Goal: Task Accomplishment & Management: Manage account settings

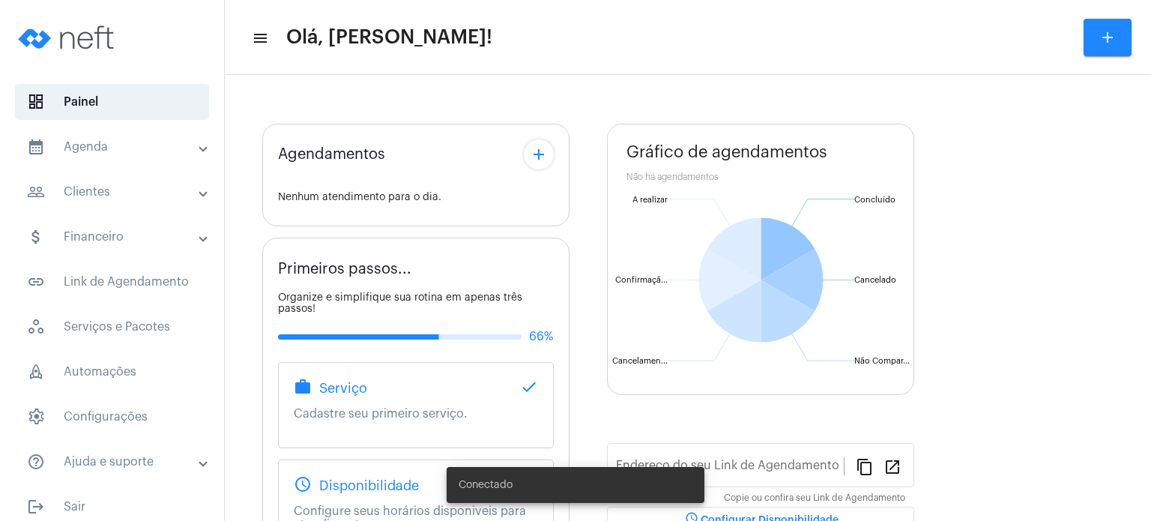
type input "[URL][DOMAIN_NAME]"
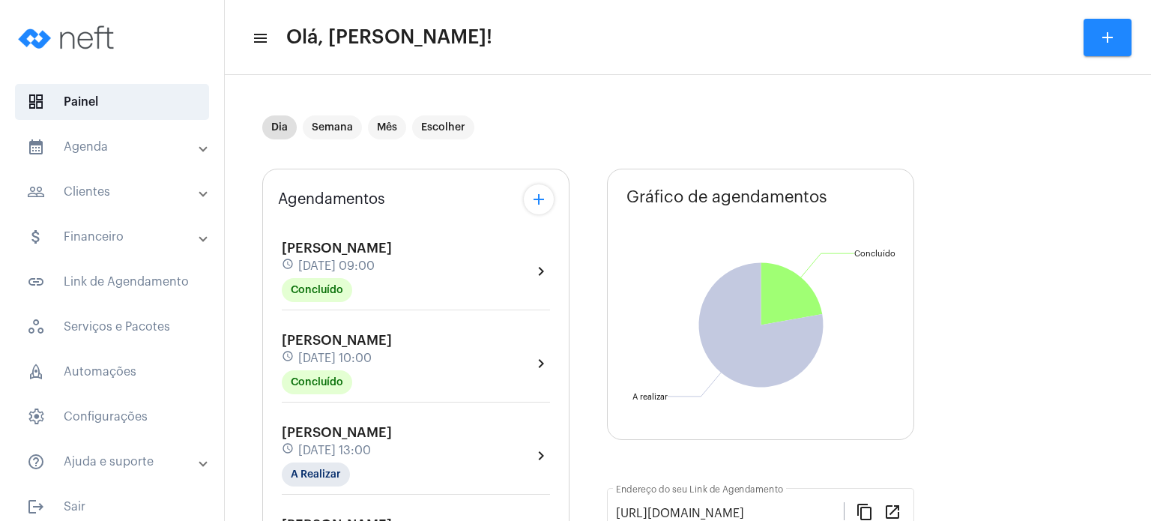
click at [312, 434] on span "[PERSON_NAME]" at bounding box center [337, 431] width 110 height 13
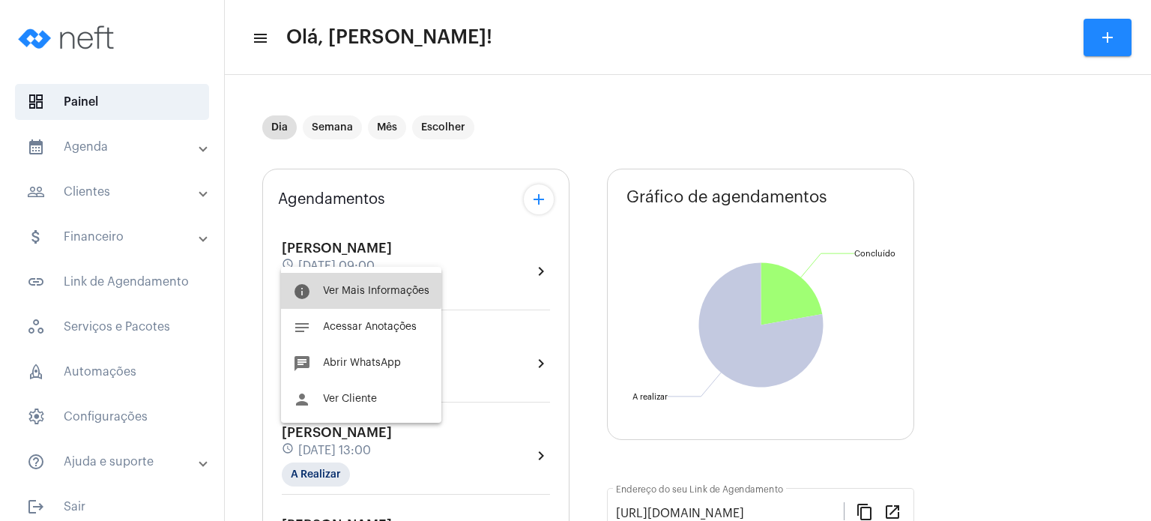
click at [354, 290] on span "Ver Mais Informações" at bounding box center [376, 290] width 106 height 10
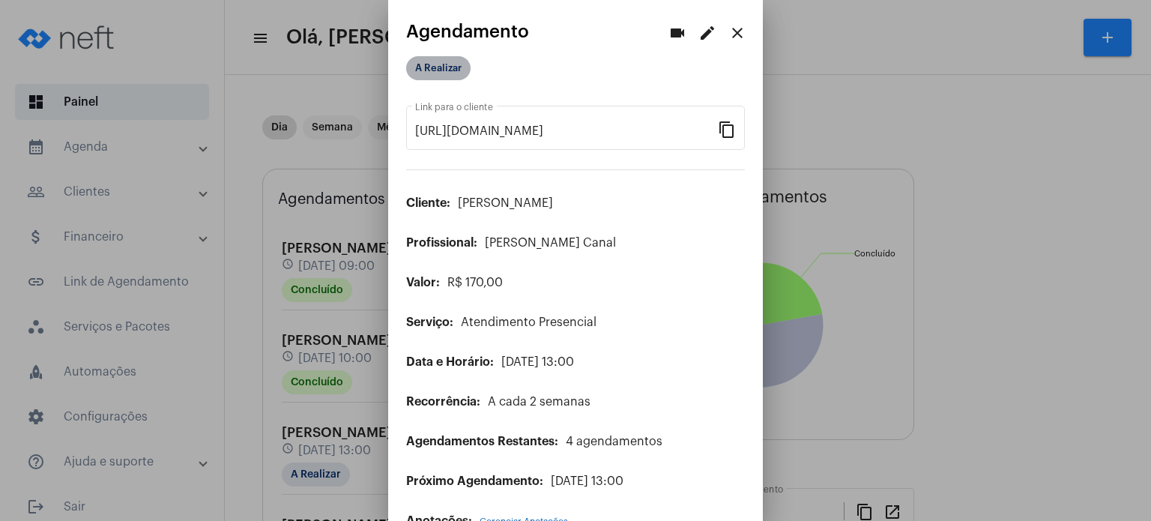
click at [447, 62] on mat-chip "A Realizar" at bounding box center [438, 68] width 64 height 24
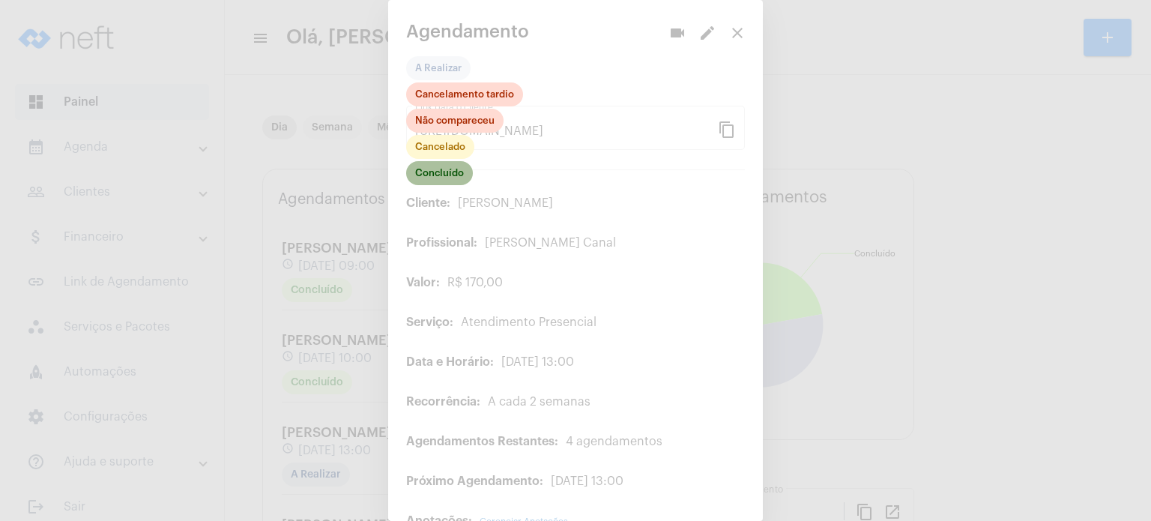
click at [443, 171] on mat-chip "Concluído" at bounding box center [439, 173] width 67 height 24
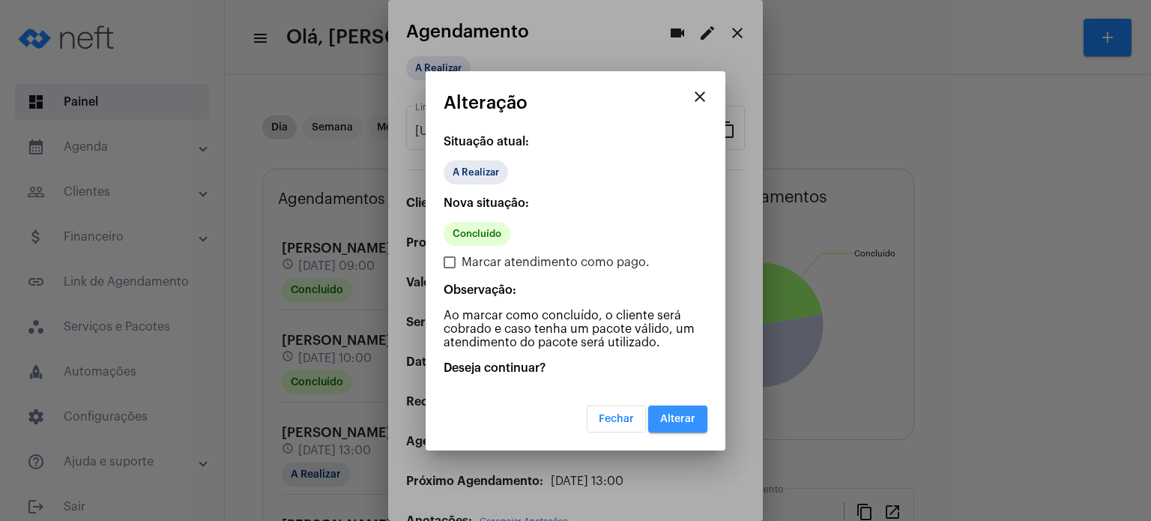
click at [680, 410] on button "Alterar" at bounding box center [677, 418] width 59 height 27
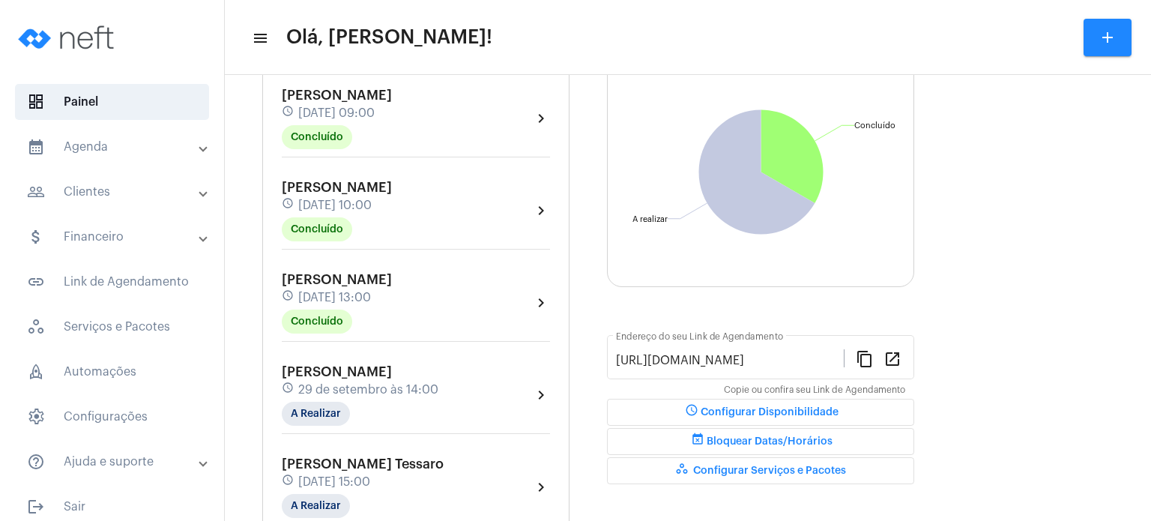
scroll to position [270, 0]
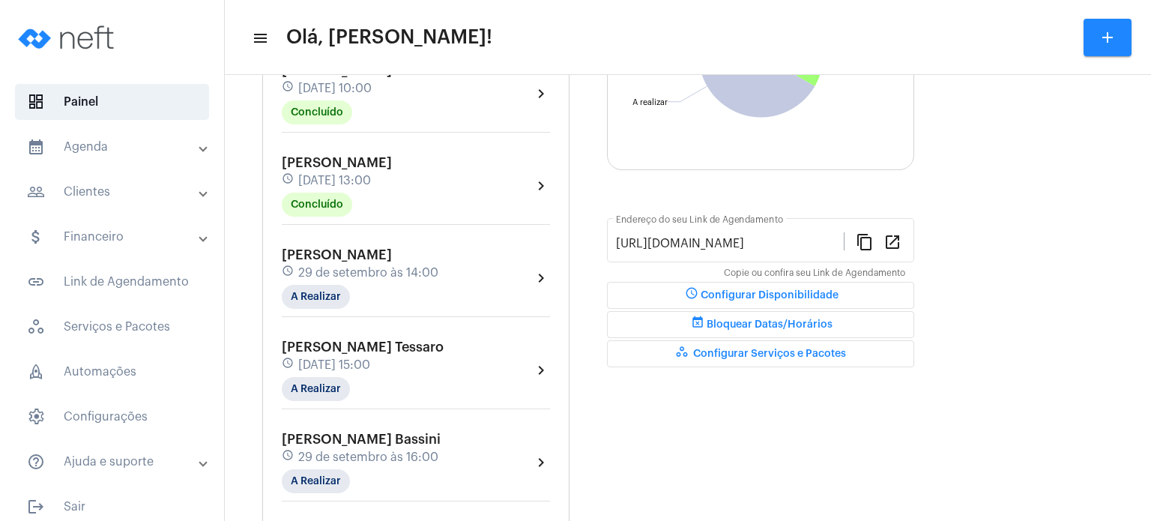
click at [371, 179] on span "[DATE] 13:00" at bounding box center [334, 180] width 73 height 13
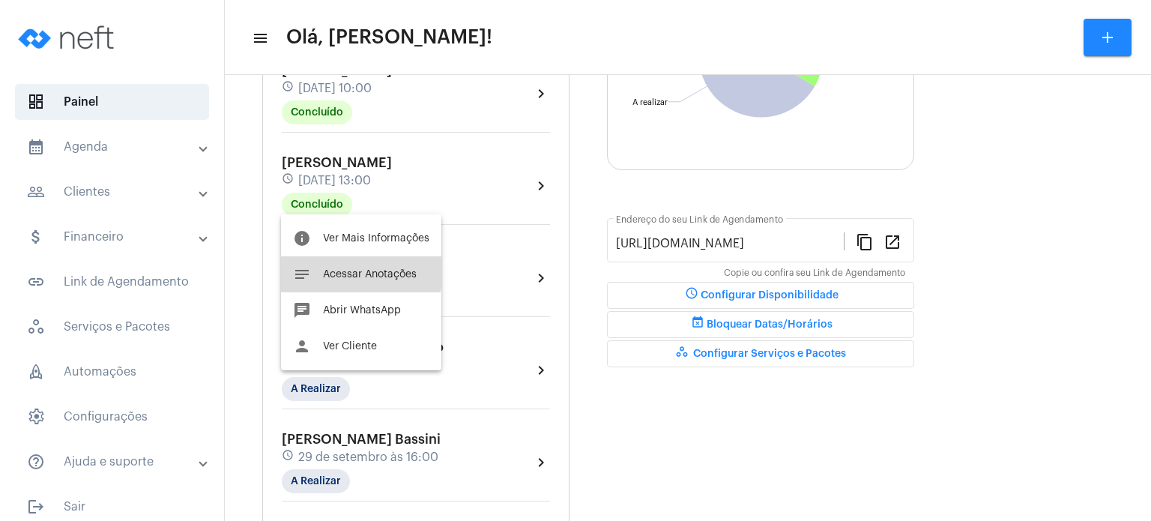
click at [336, 263] on button "notes Acessar Anotações" at bounding box center [361, 274] width 160 height 36
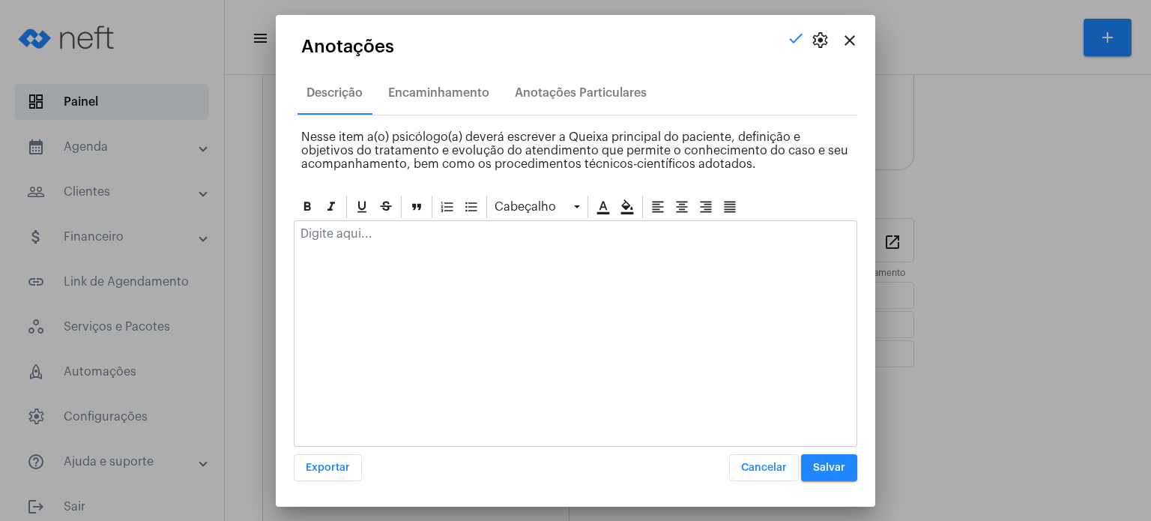
click at [401, 248] on div at bounding box center [575, 237] width 562 height 33
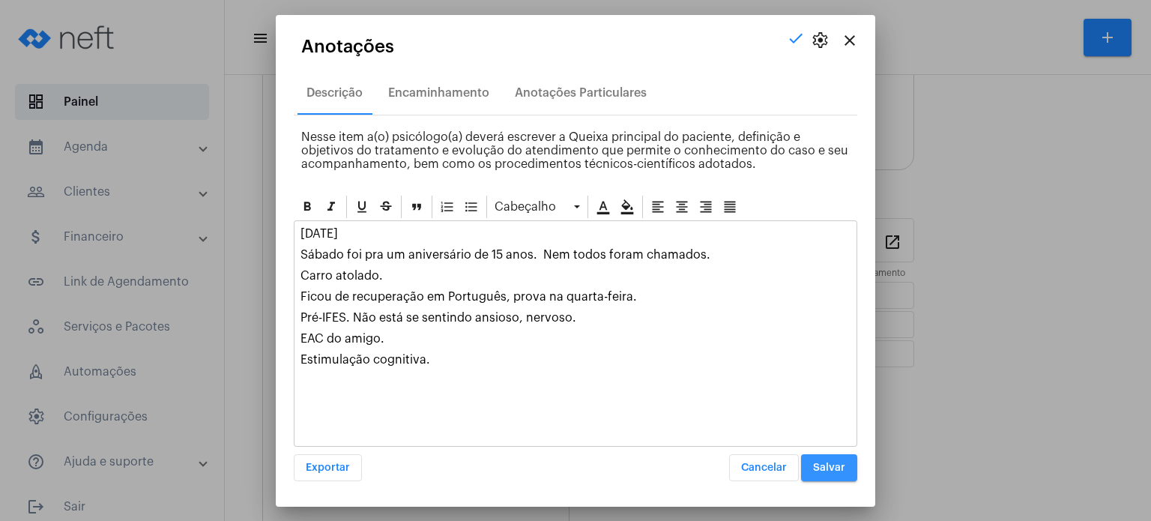
click at [834, 474] on button "Salvar" at bounding box center [829, 467] width 56 height 27
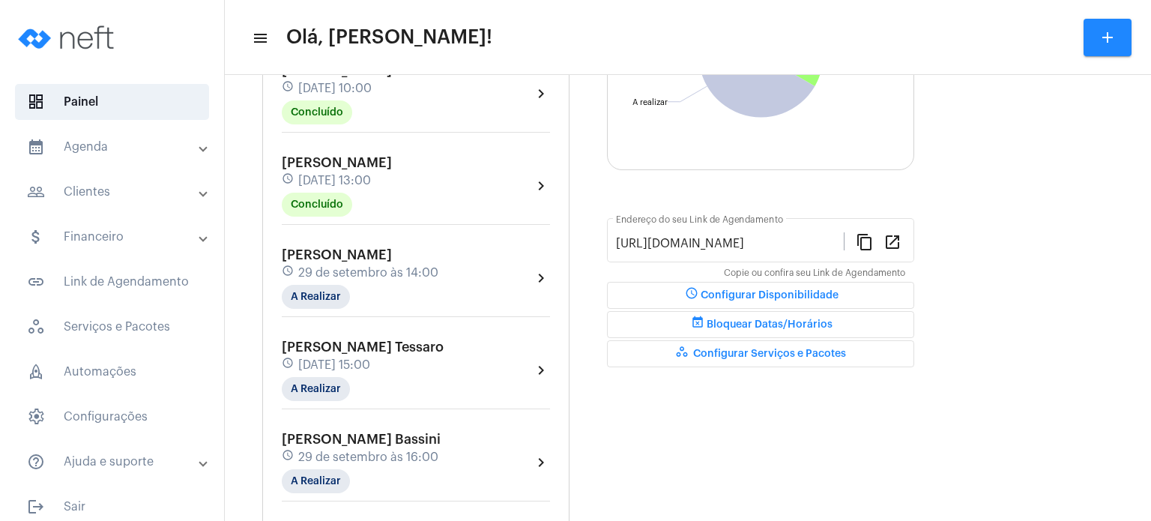
click at [357, 260] on div "[PERSON_NAME] Nemer schedule [DATE] 14:00 A Realizar" at bounding box center [360, 277] width 157 height 61
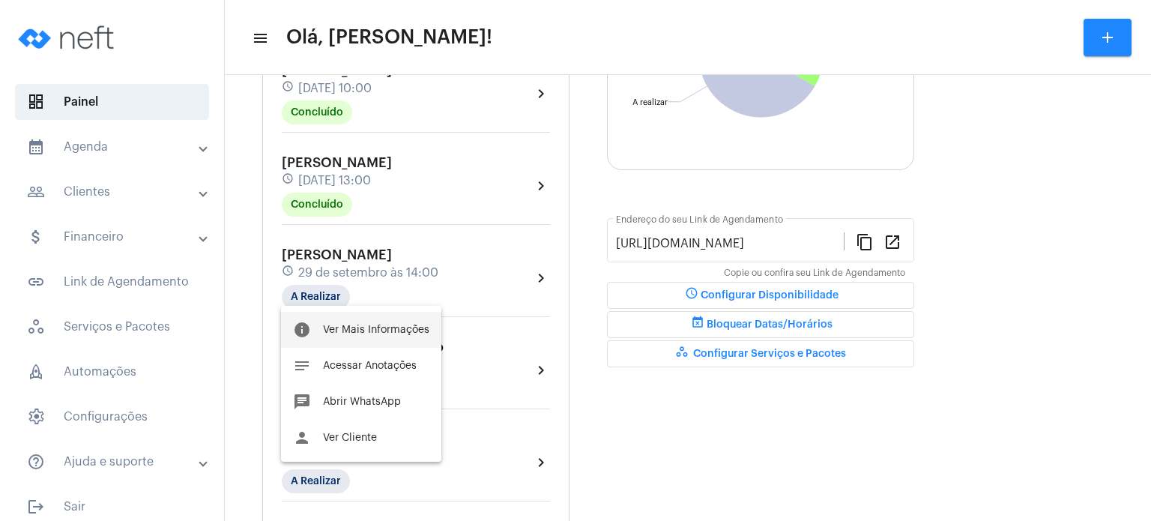
click at [359, 324] on span "Ver Mais Informações" at bounding box center [376, 329] width 106 height 10
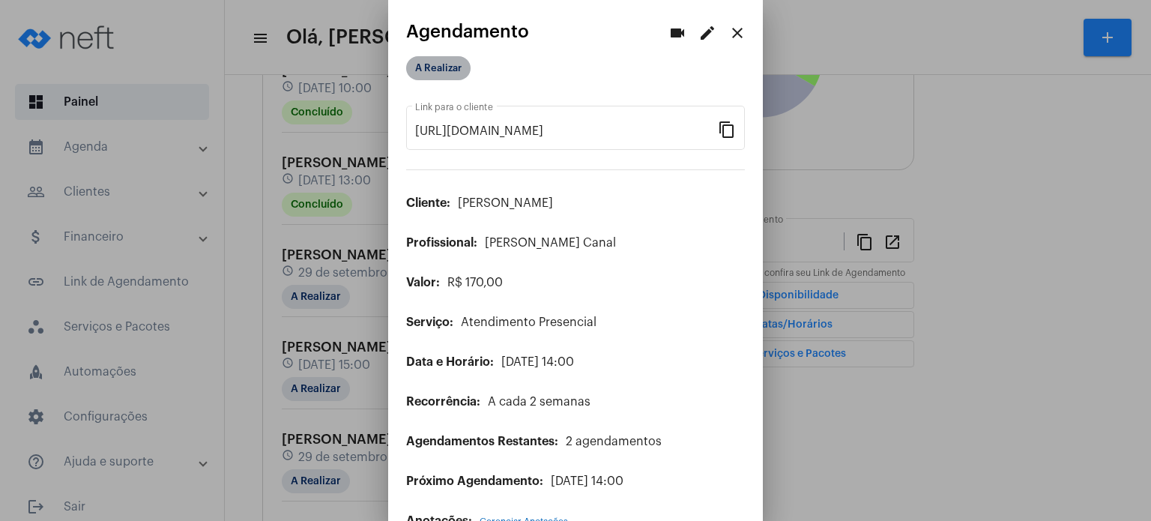
click at [437, 76] on mat-chip "A Realizar" at bounding box center [438, 68] width 64 height 24
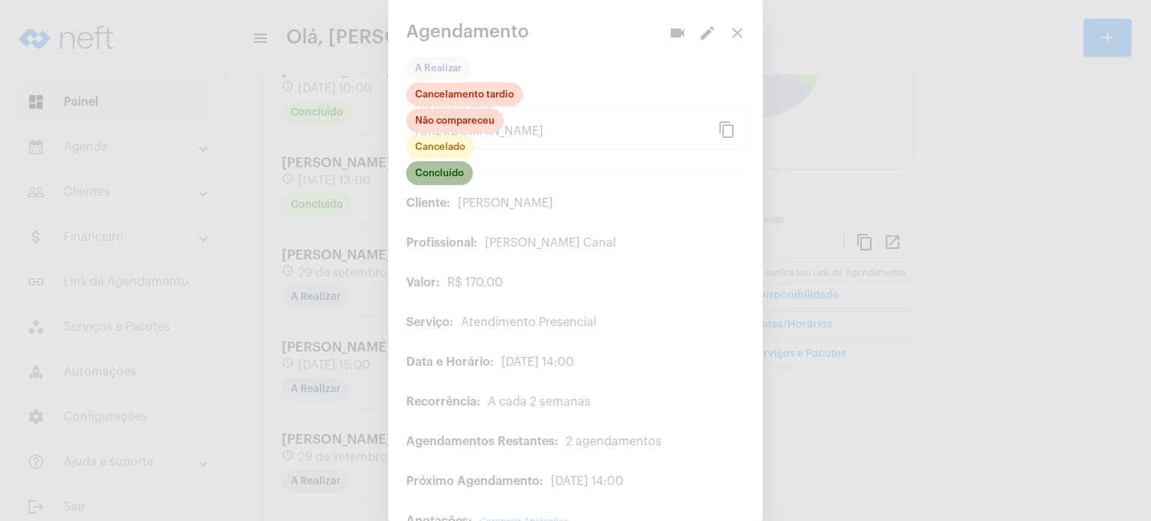
click at [438, 169] on mat-chip "Concluído" at bounding box center [439, 173] width 67 height 24
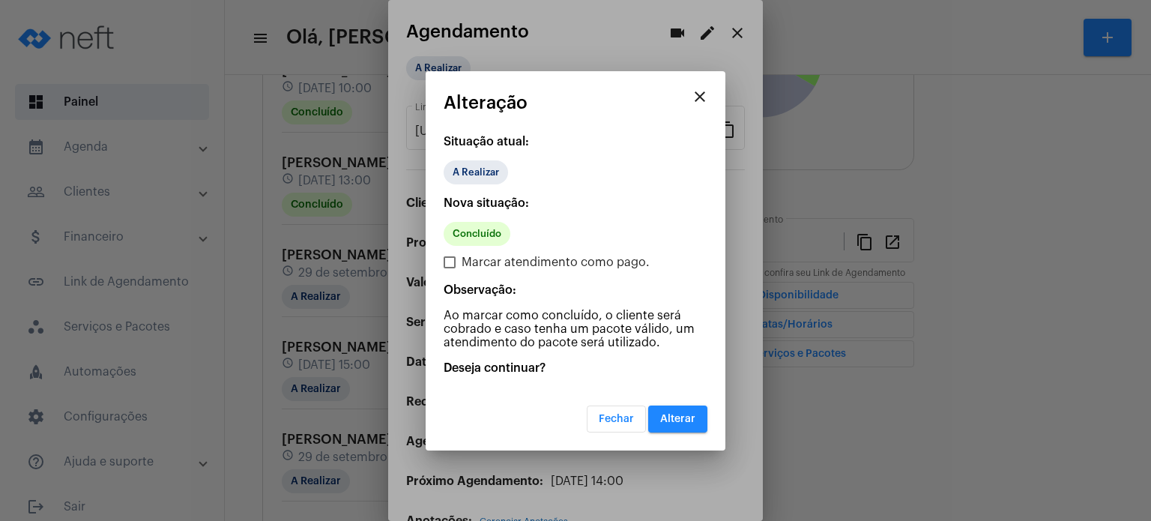
click at [672, 413] on span "Alterar" at bounding box center [677, 418] width 35 height 10
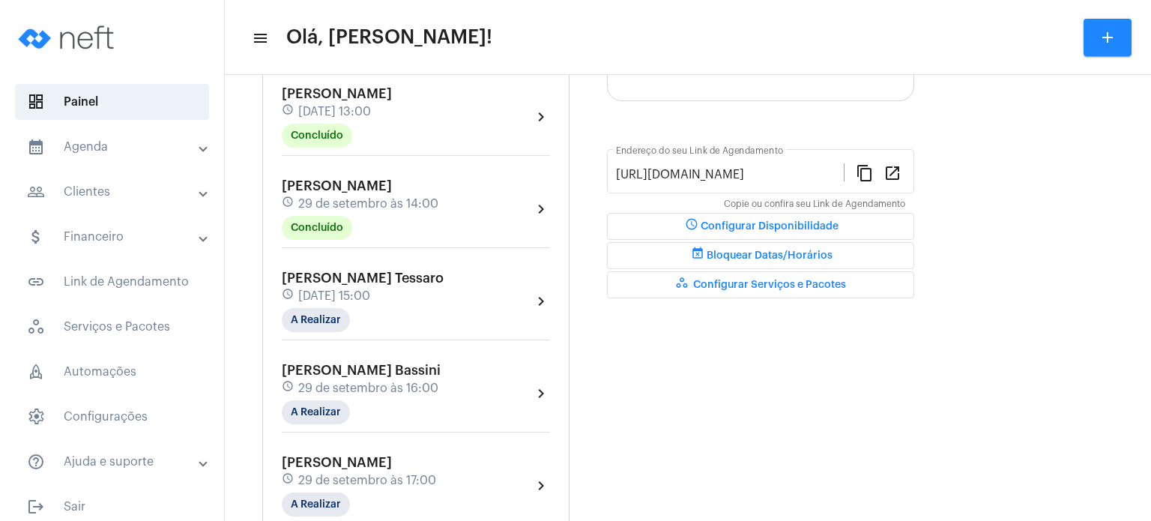
scroll to position [330, 0]
